Goal: Transaction & Acquisition: Purchase product/service

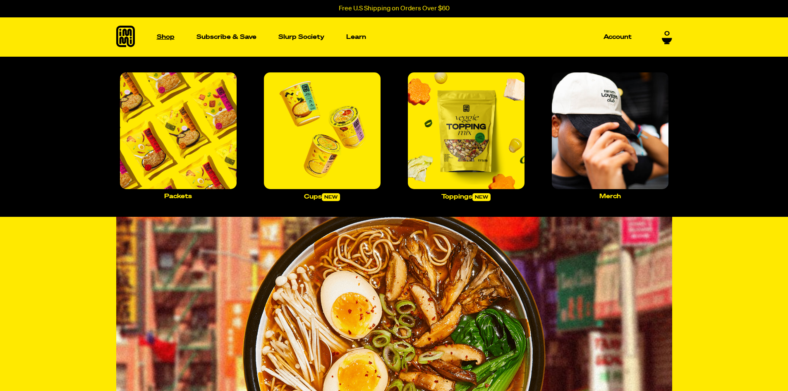
click at [167, 36] on p "Shop" at bounding box center [166, 37] width 18 height 6
click at [187, 127] on img "Main navigation" at bounding box center [178, 130] width 117 height 117
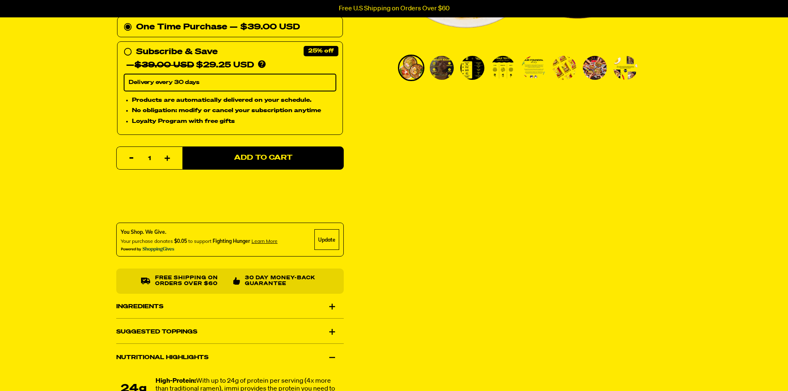
scroll to position [165, 0]
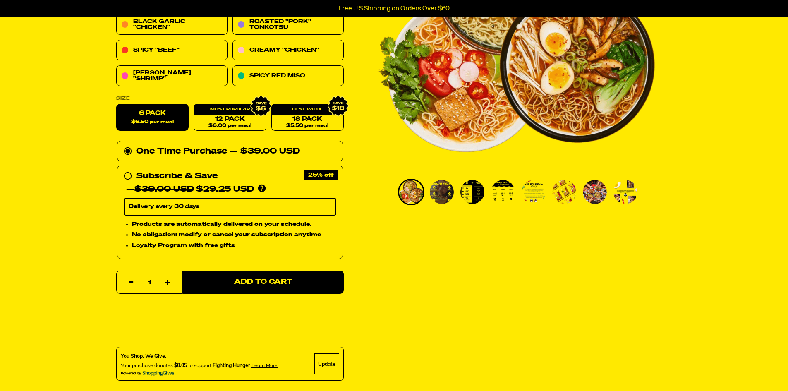
click at [448, 198] on img "Go to slide 2" at bounding box center [442, 192] width 24 height 24
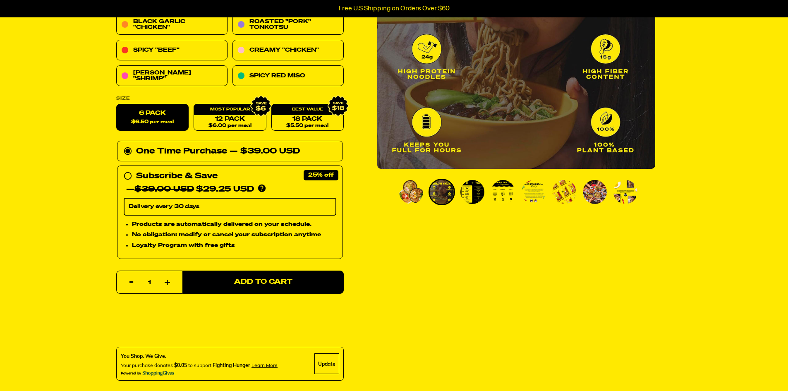
click at [466, 194] on img "Go to slide 3" at bounding box center [472, 192] width 24 height 24
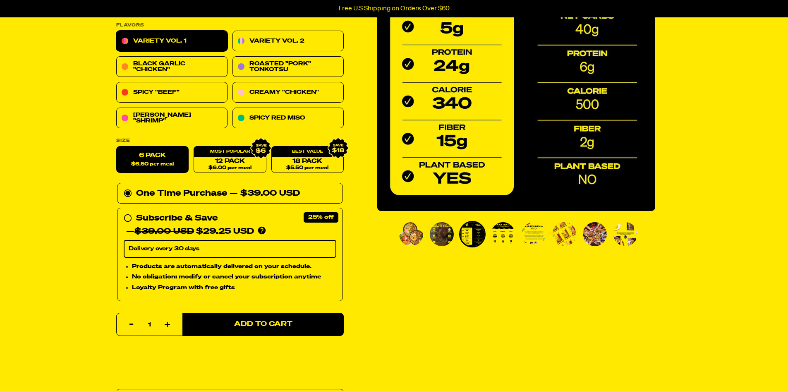
scroll to position [83, 0]
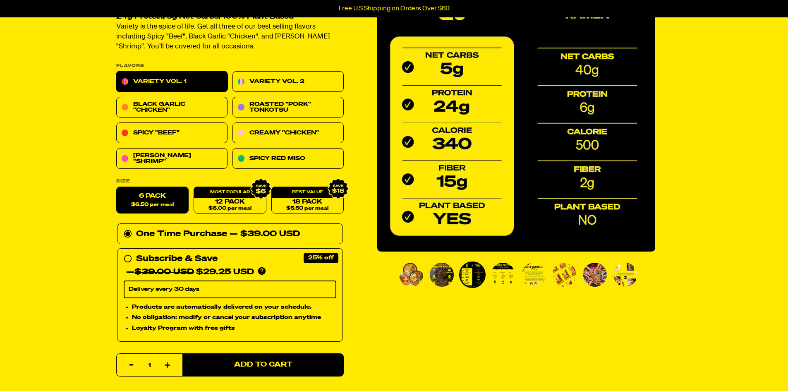
click at [505, 267] on img "Go to slide 4" at bounding box center [503, 275] width 24 height 24
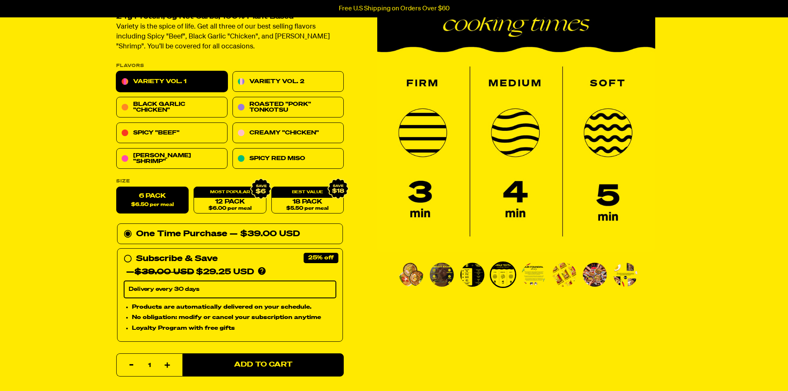
click at [543, 280] on img "Go to slide 5" at bounding box center [534, 275] width 24 height 24
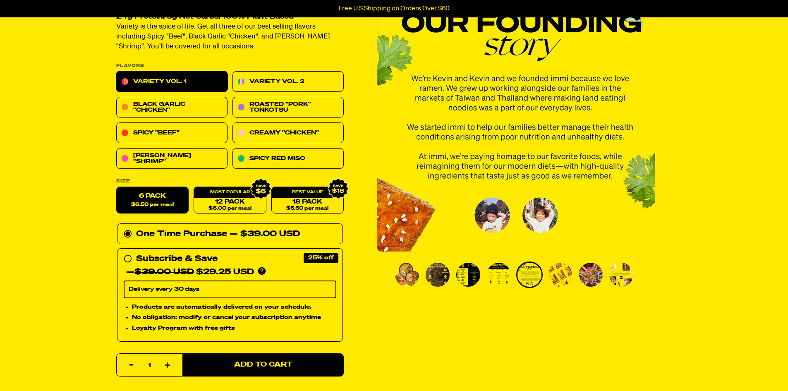
click at [498, 269] on img "Go to slide 4" at bounding box center [499, 275] width 24 height 24
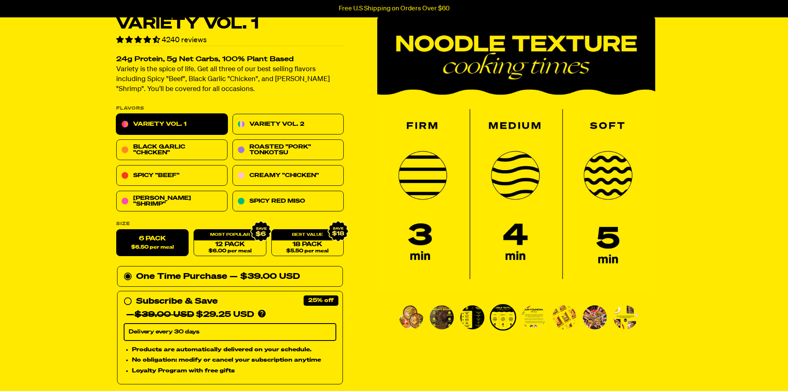
scroll to position [41, 0]
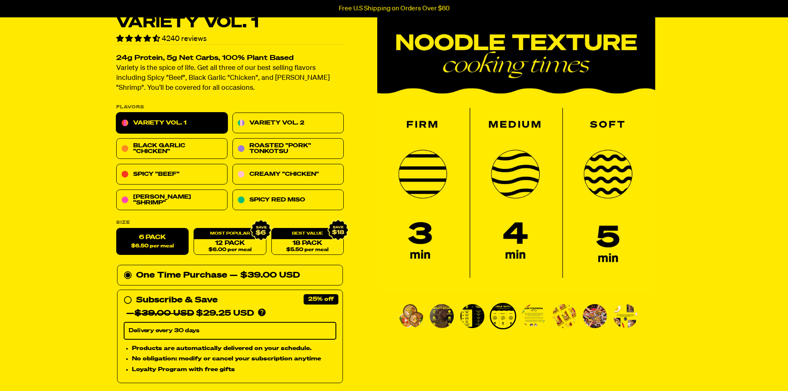
click at [530, 318] on img "Go to slide 5" at bounding box center [534, 316] width 24 height 24
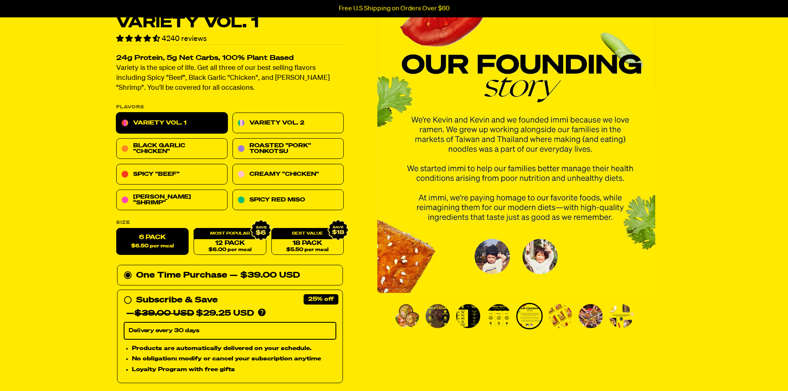
click at [580, 322] on img "Go to slide 7" at bounding box center [591, 316] width 24 height 24
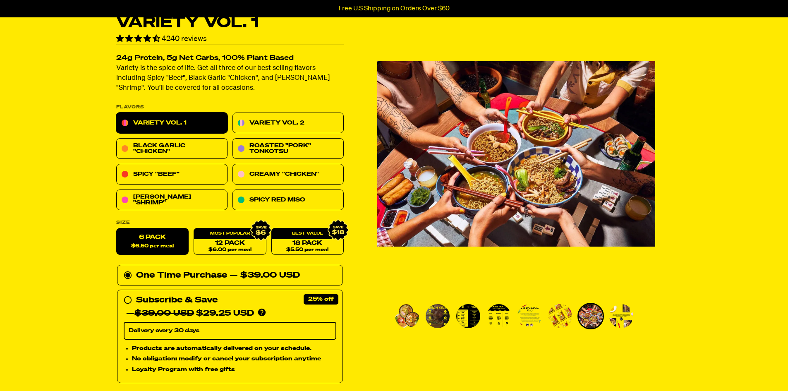
click at [554, 329] on ul "PDP main carousel thumbnails" at bounding box center [516, 316] width 245 height 26
click at [562, 317] on img "Go to slide 6" at bounding box center [560, 316] width 24 height 24
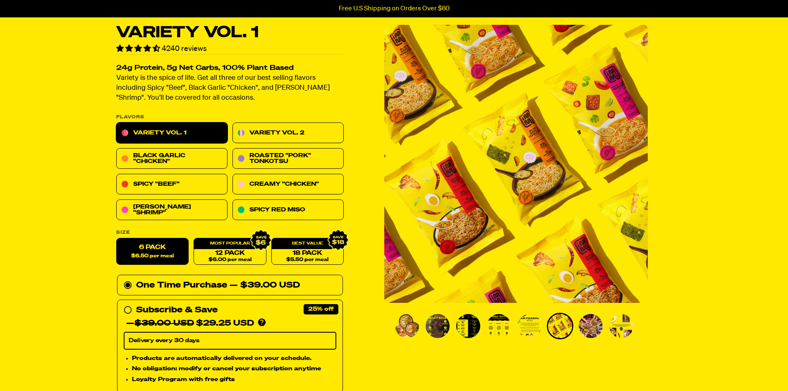
scroll to position [0, 0]
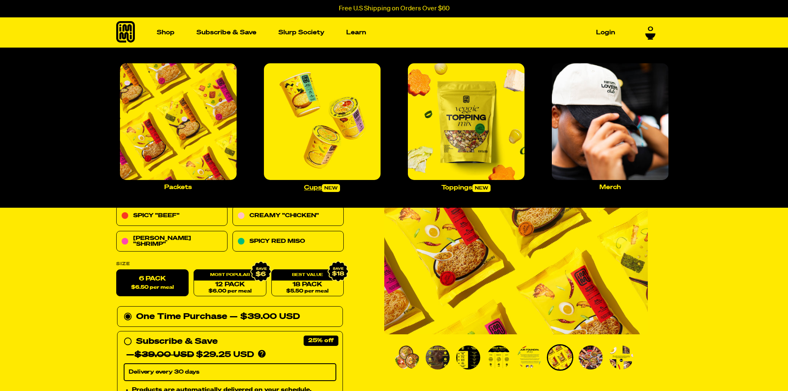
click at [313, 140] on img "Main navigation" at bounding box center [322, 121] width 117 height 117
